Goal: Task Accomplishment & Management: Complete application form

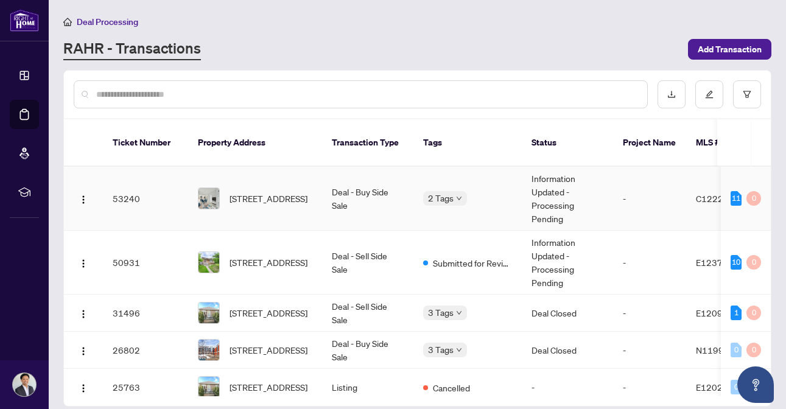
click at [359, 191] on td "Deal - Buy Side Sale" at bounding box center [367, 199] width 91 height 64
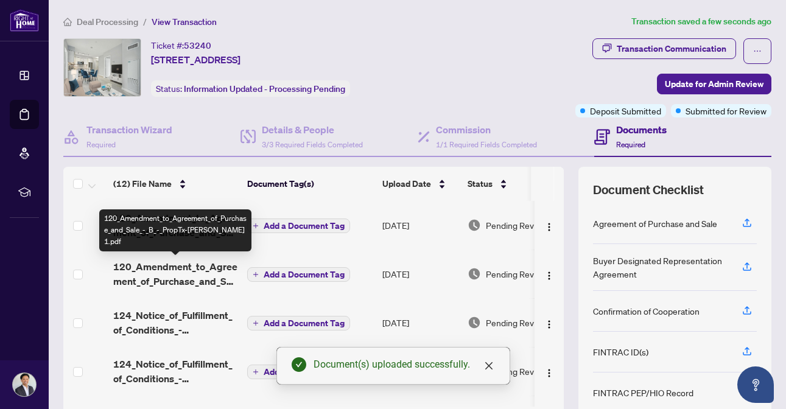
click at [188, 271] on span "120_Amendment_to_Agreement_of_Purchase_and_Sale_-_B_-_PropTx-[PERSON_NAME] 1.pdf" at bounding box center [175, 274] width 124 height 29
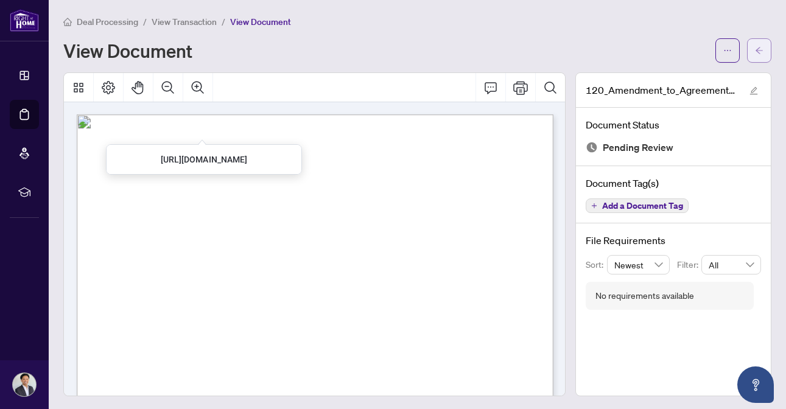
click at [759, 51] on icon "arrow-left" at bounding box center [759, 50] width 9 height 9
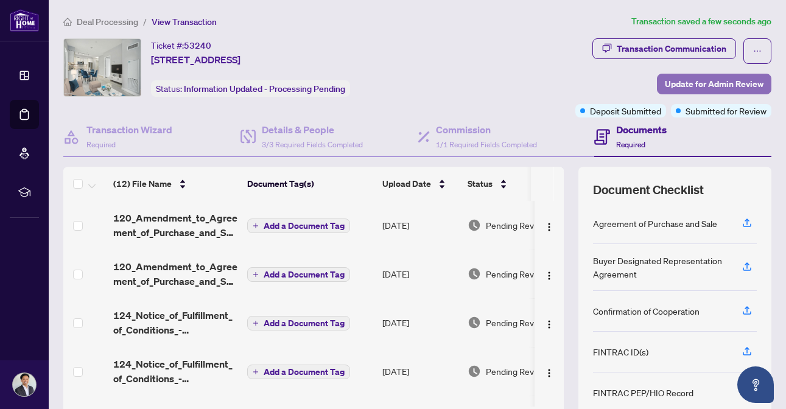
click at [707, 85] on span "Update for Admin Review" at bounding box center [714, 83] width 99 height 19
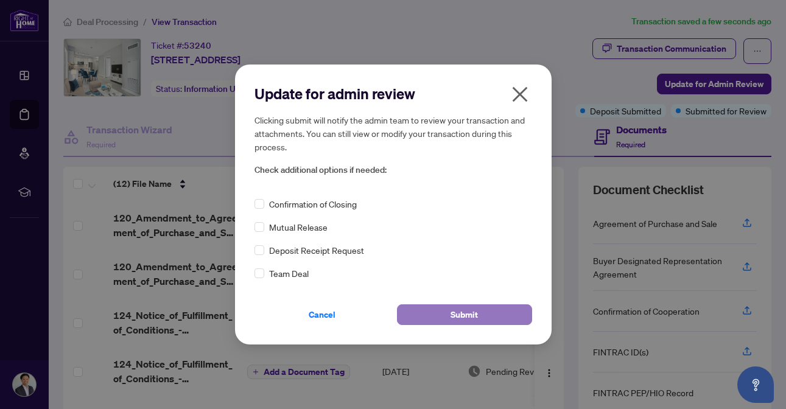
click at [419, 307] on button "Submit" at bounding box center [464, 315] width 135 height 21
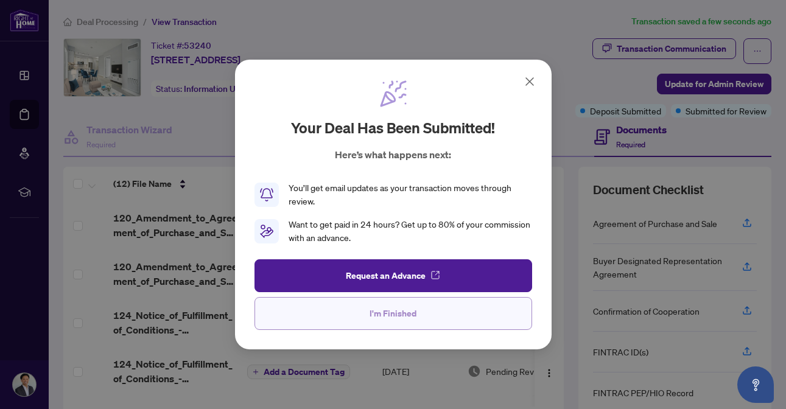
click at [415, 318] on span "I'm Finished" at bounding box center [393, 313] width 47 height 19
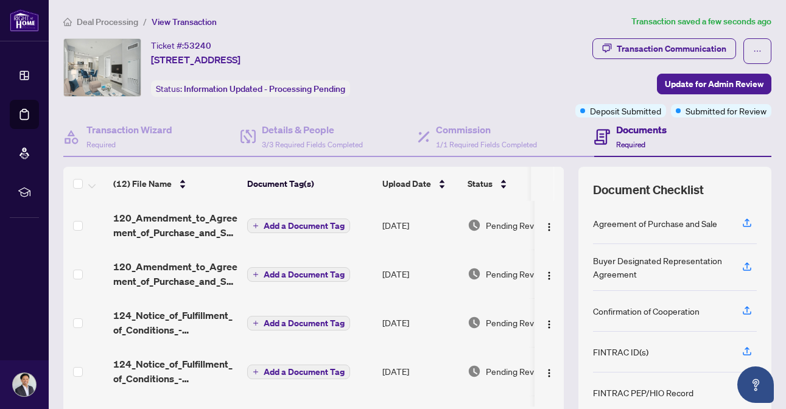
click at [103, 22] on span "Deal Processing" at bounding box center [108, 21] width 62 height 11
